Goal: Task Accomplishment & Management: Manage account settings

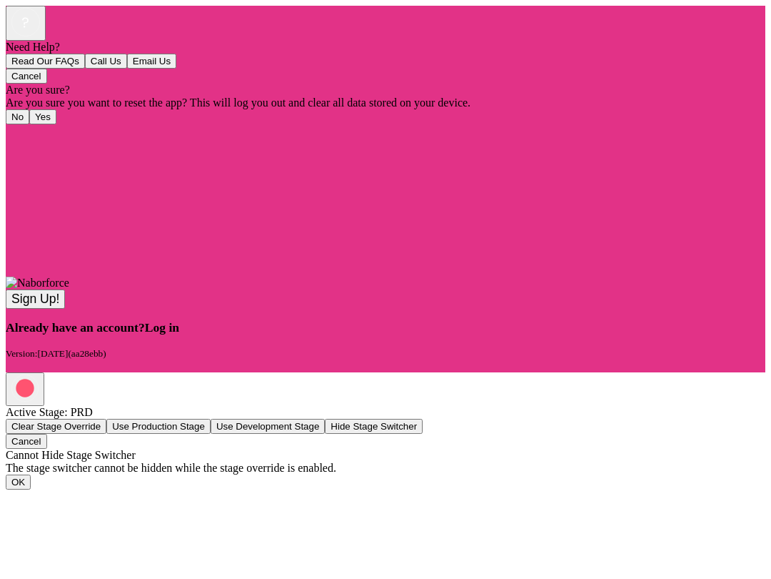
click at [179, 334] on span "Log in" at bounding box center [162, 327] width 34 height 14
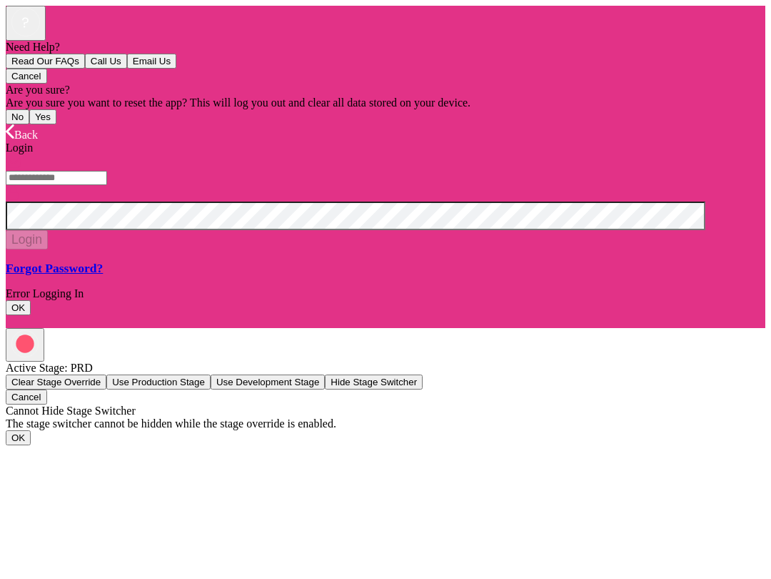
click at [70, 185] on input "text" at bounding box center [56, 178] width 101 height 14
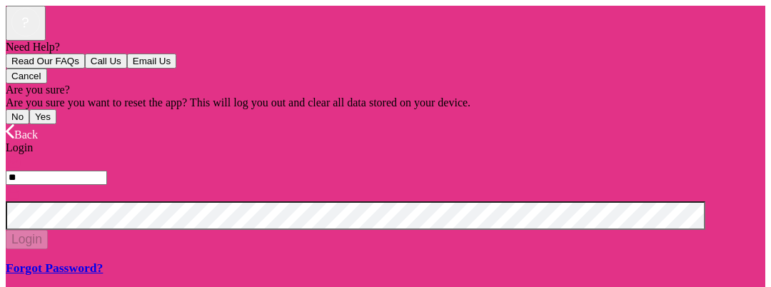
type input "*"
type input "******"
